Goal: Navigation & Orientation: Understand site structure

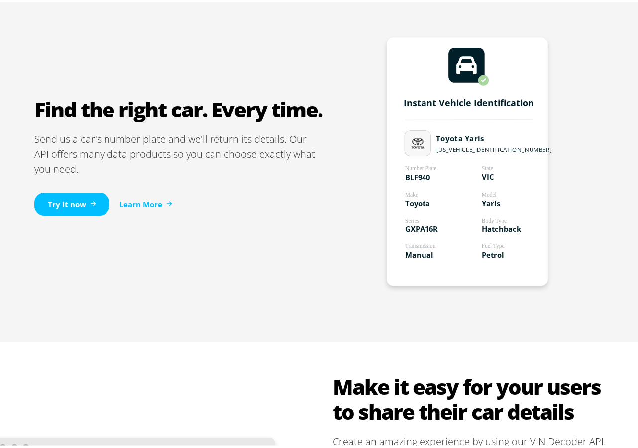
scroll to position [590, 0]
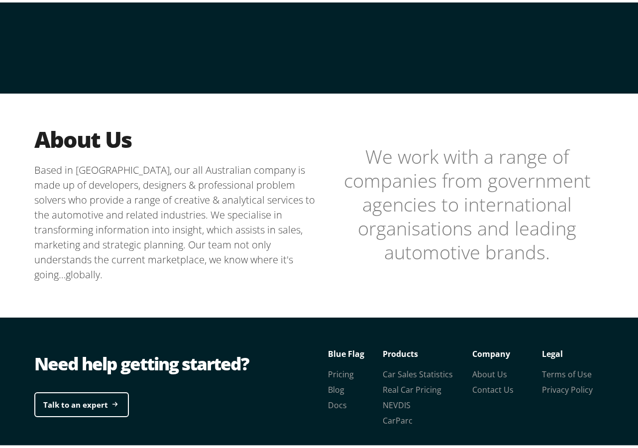
scroll to position [183, 0]
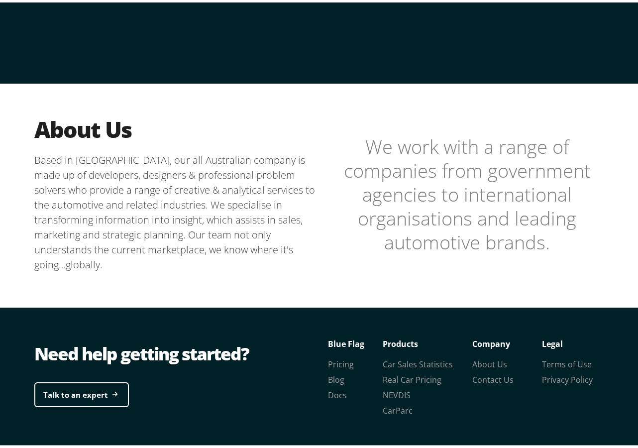
click at [600, 167] on blockquote "We work with a range of companies from government agencies to international org…" at bounding box center [467, 191] width 289 height 119
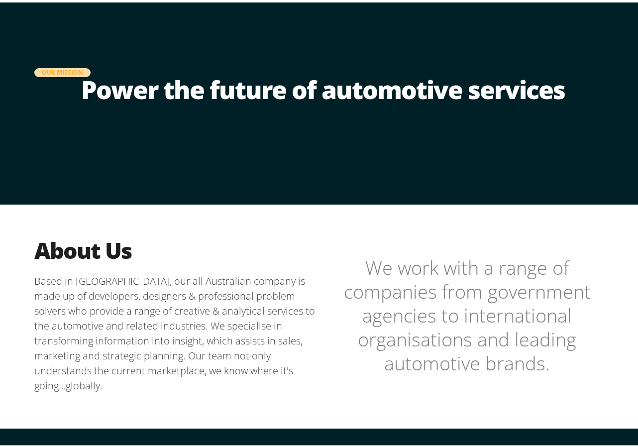
scroll to position [0, 0]
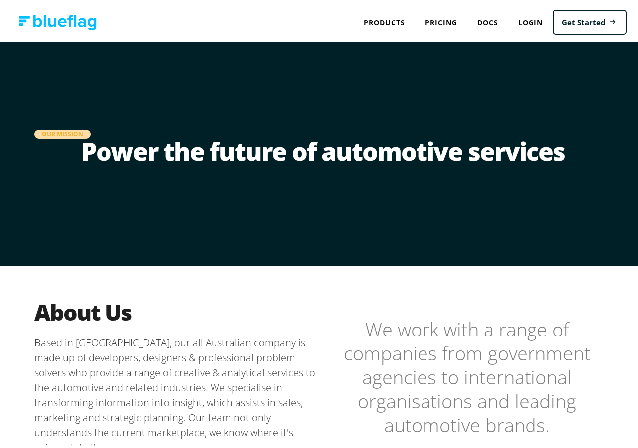
click at [22, 19] on img at bounding box center [58, 19] width 78 height 15
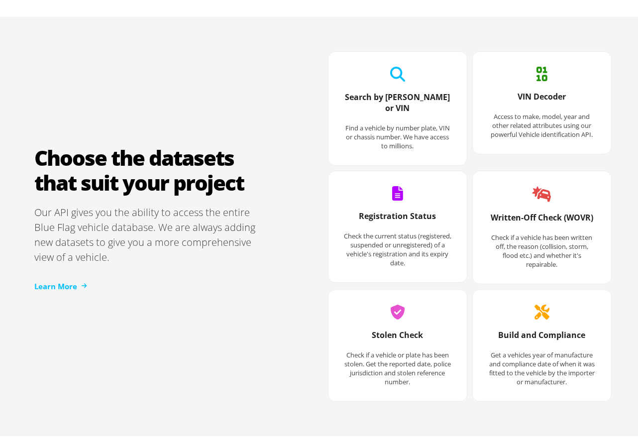
scroll to position [1305, 0]
